Goal: Task Accomplishment & Management: Use online tool/utility

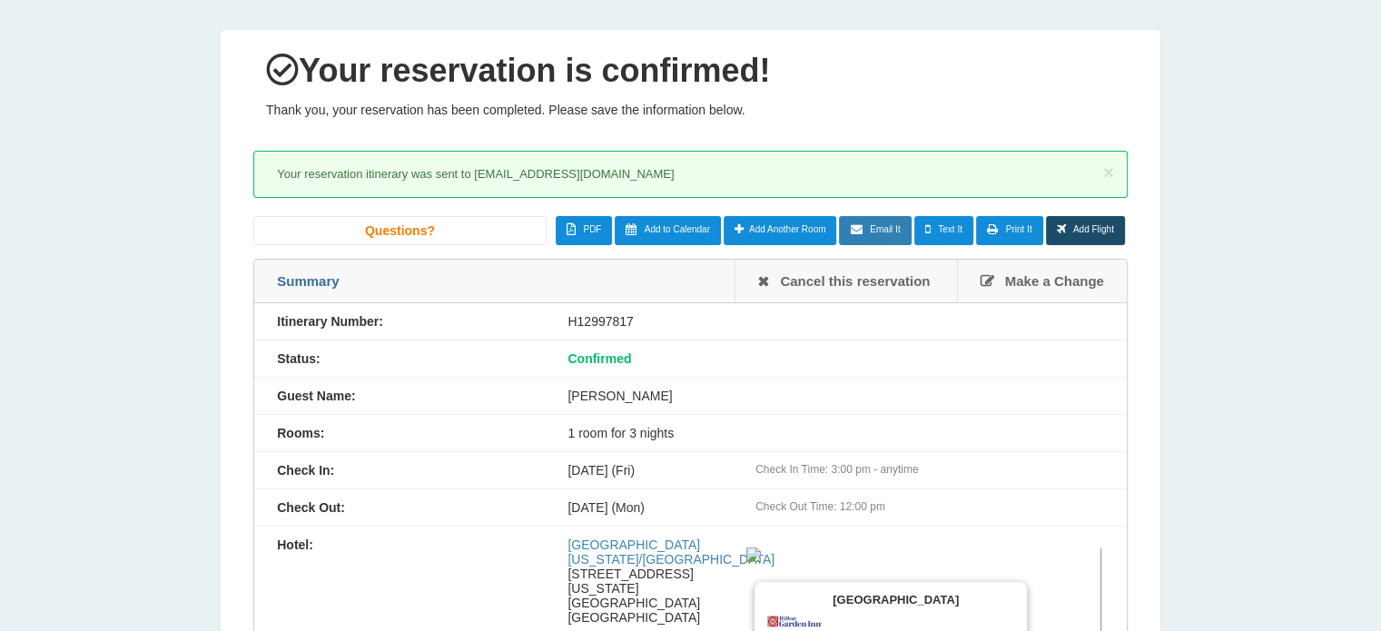
click at [872, 232] on span "Email It" at bounding box center [885, 229] width 30 height 10
type input "**********"
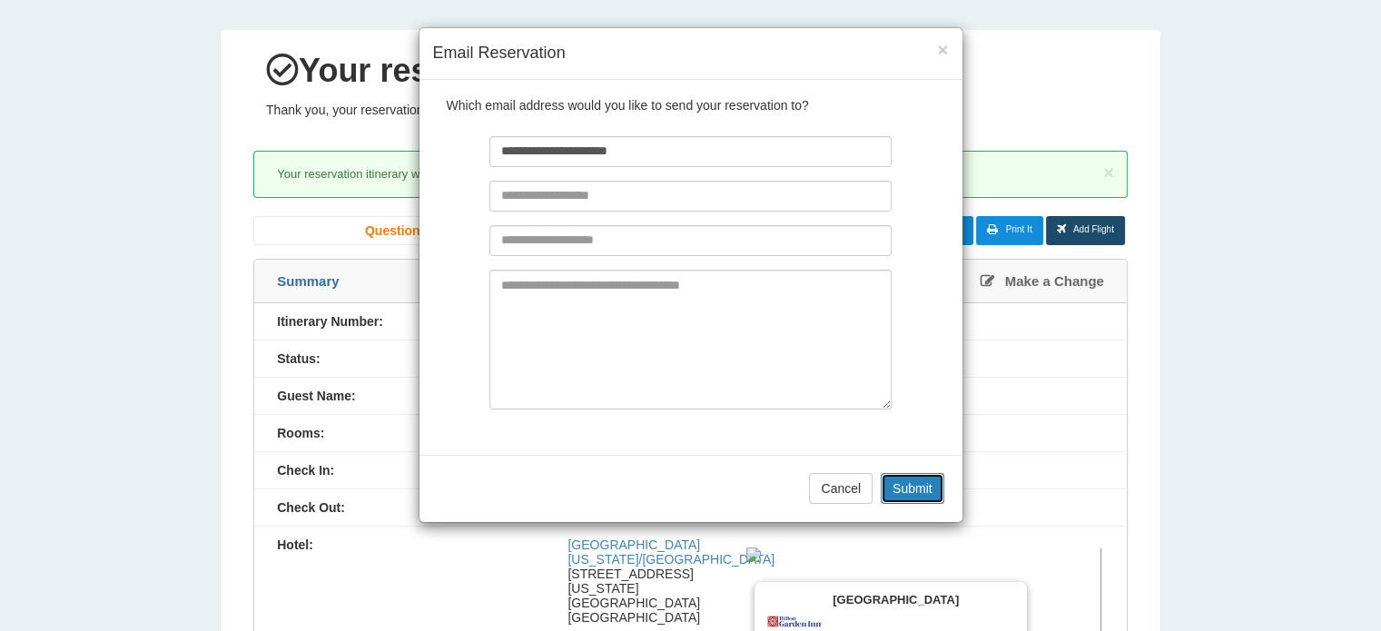
click at [906, 486] on button "Submit" at bounding box center [913, 488] width 64 height 31
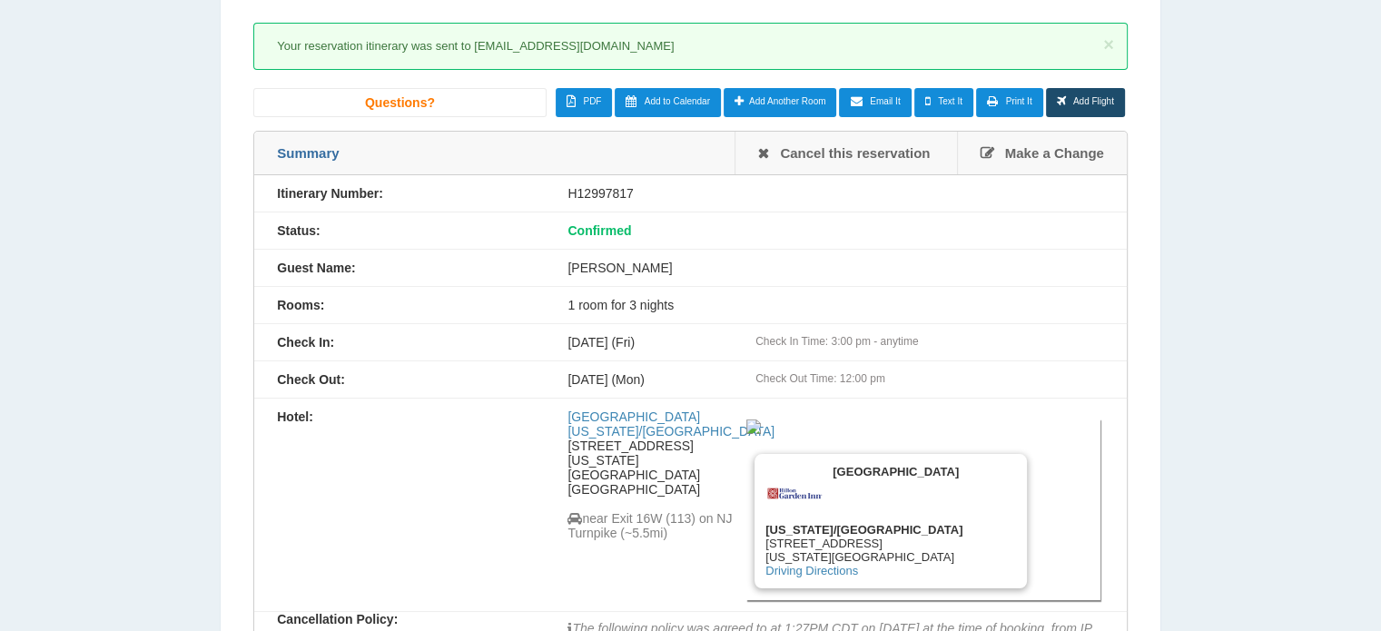
click at [886, 104] on span "Email It" at bounding box center [885, 101] width 30 height 10
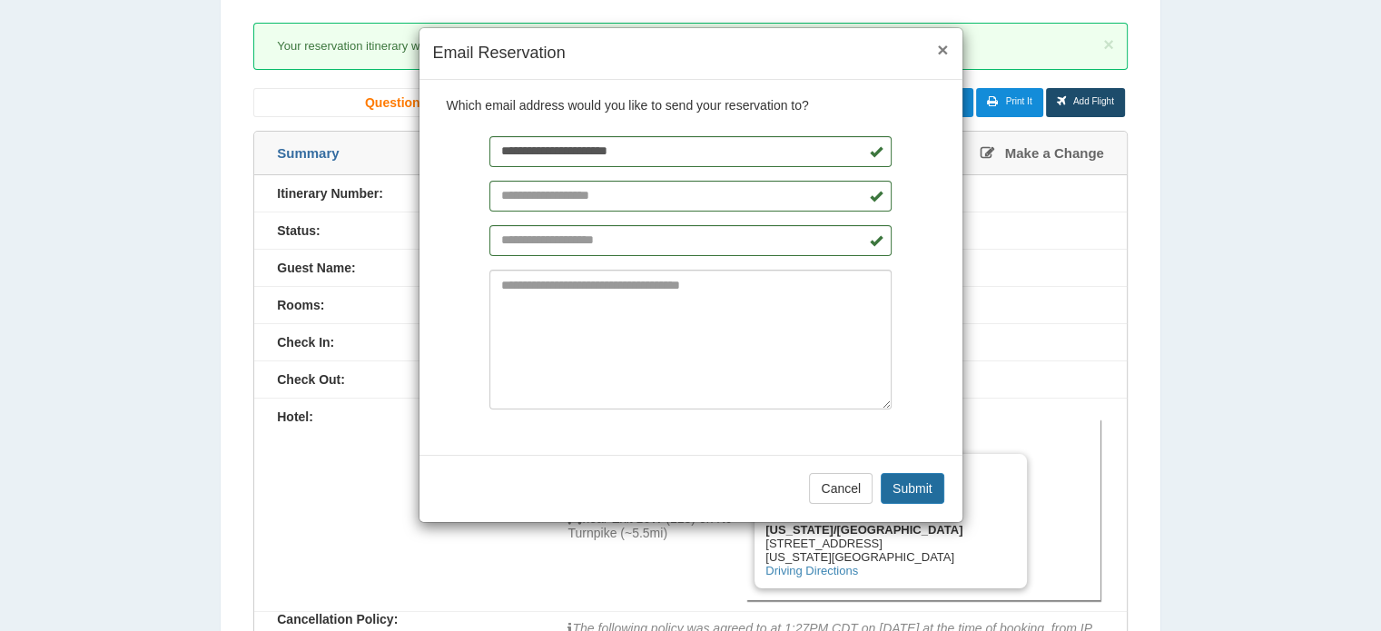
click at [937, 48] on button "×" at bounding box center [942, 49] width 11 height 19
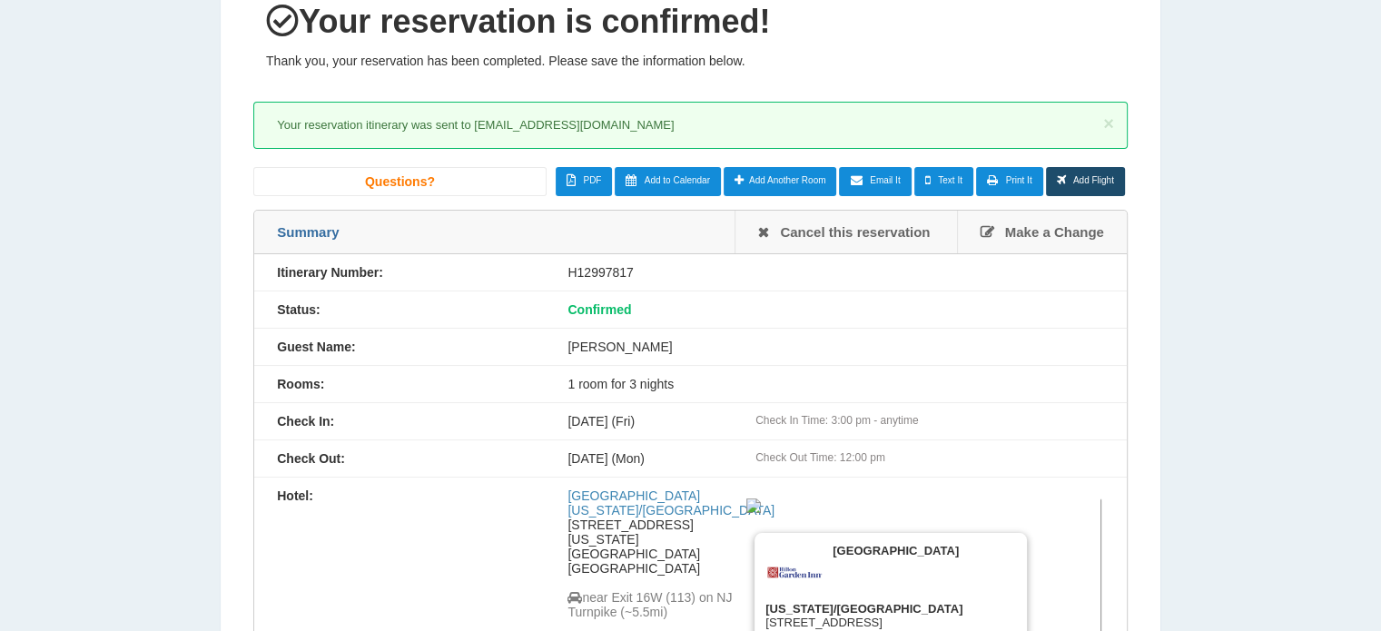
scroll to position [0, 0]
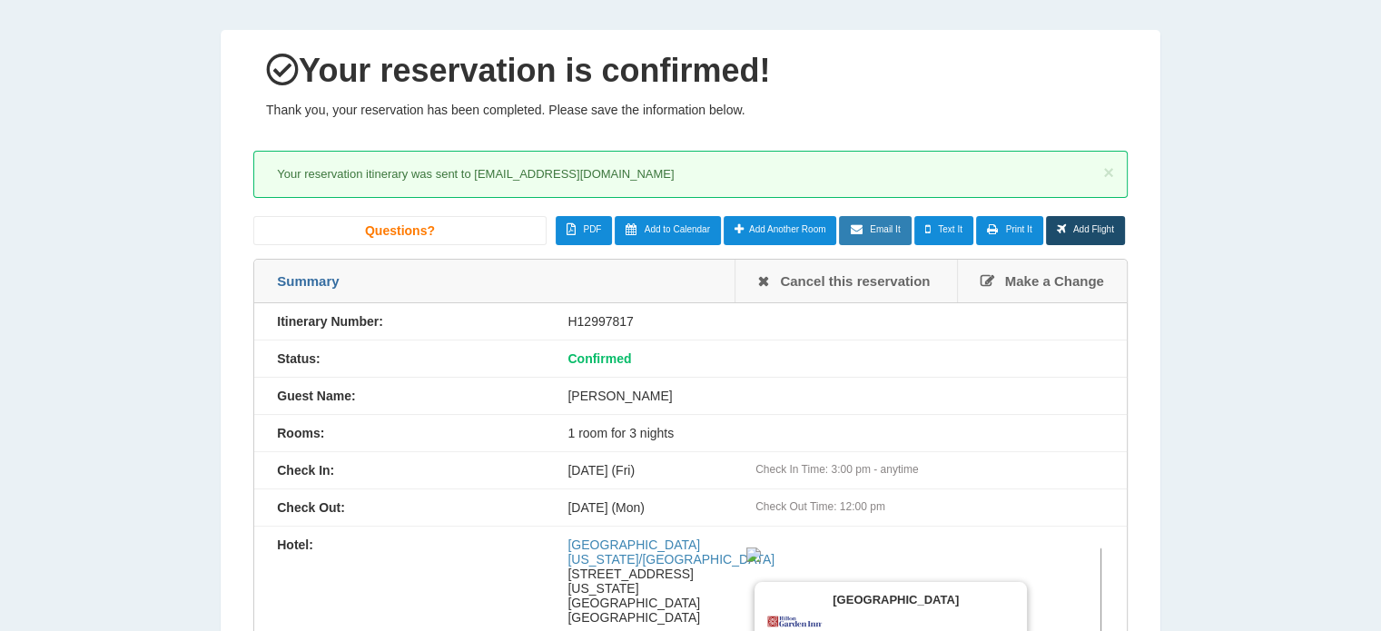
click at [882, 237] on link "Email It" at bounding box center [875, 230] width 72 height 29
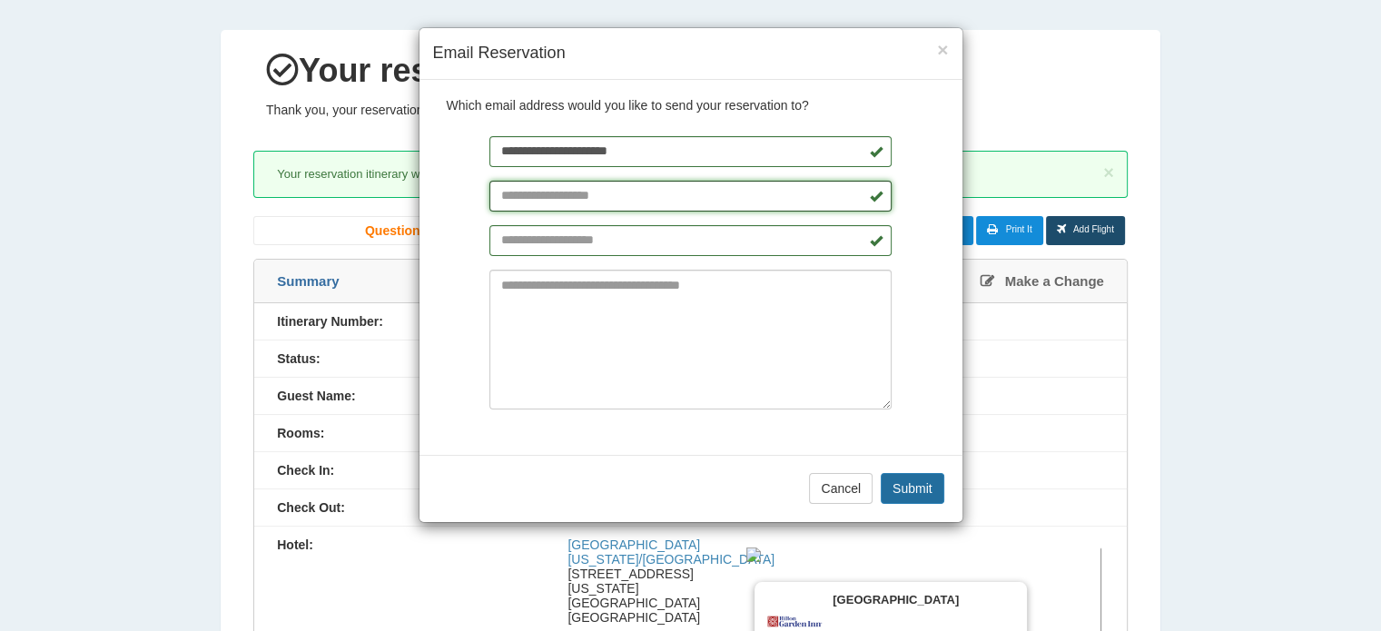
click at [600, 199] on input "text" at bounding box center [690, 196] width 402 height 31
type input "**********"
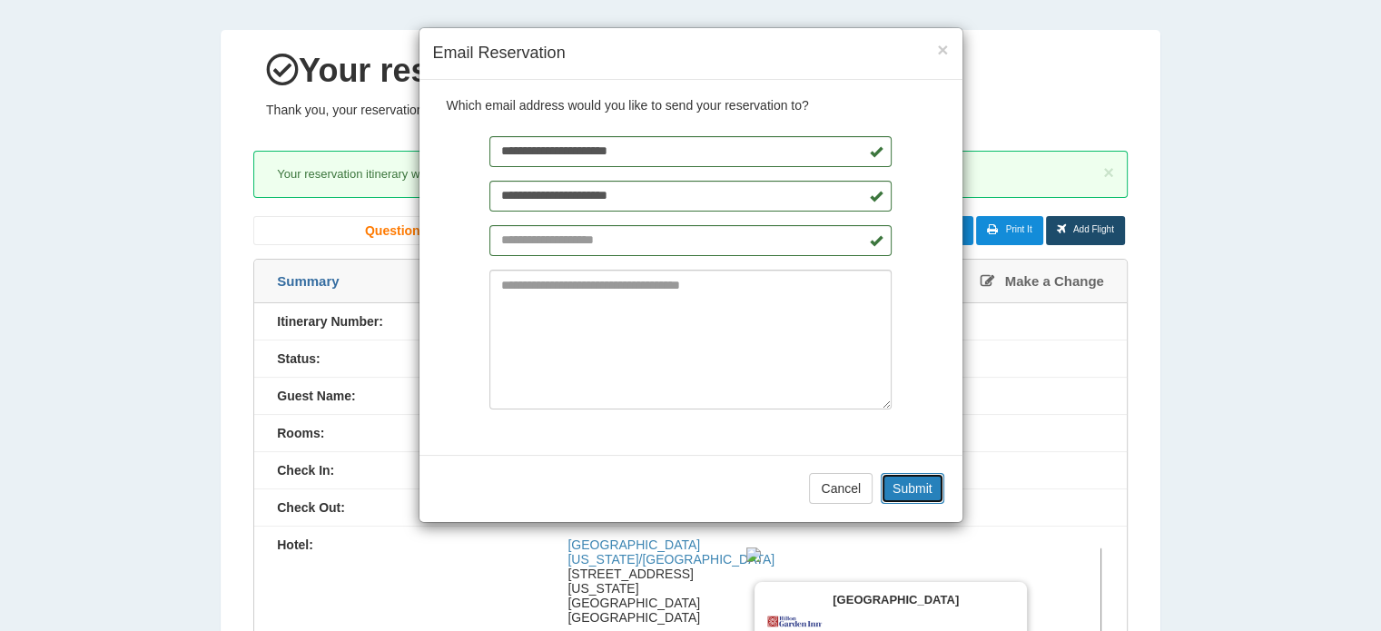
click at [905, 496] on button "Submit" at bounding box center [913, 488] width 64 height 31
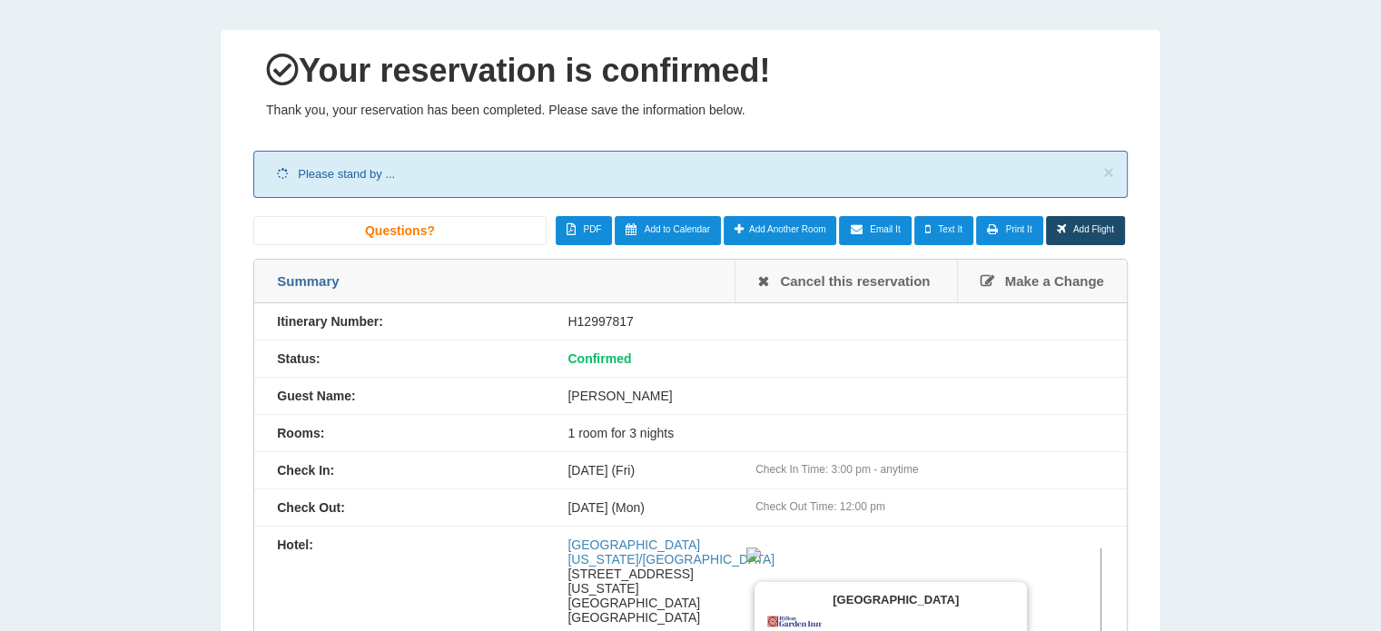
scroll to position [128, 0]
